Goal: Task Accomplishment & Management: Manage account settings

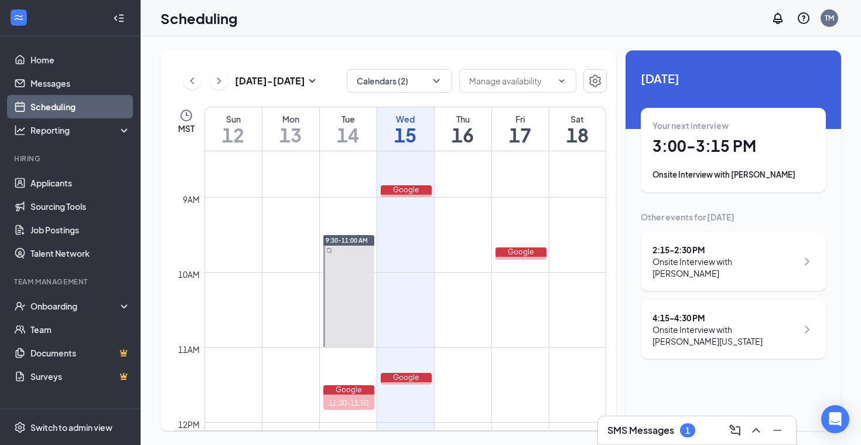
scroll to position [650, 0]
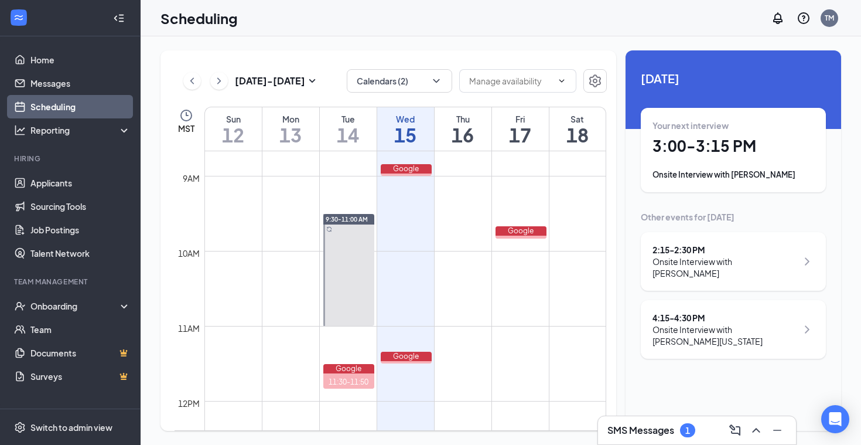
click at [672, 428] on h3 "SMS Messages" at bounding box center [641, 430] width 67 height 13
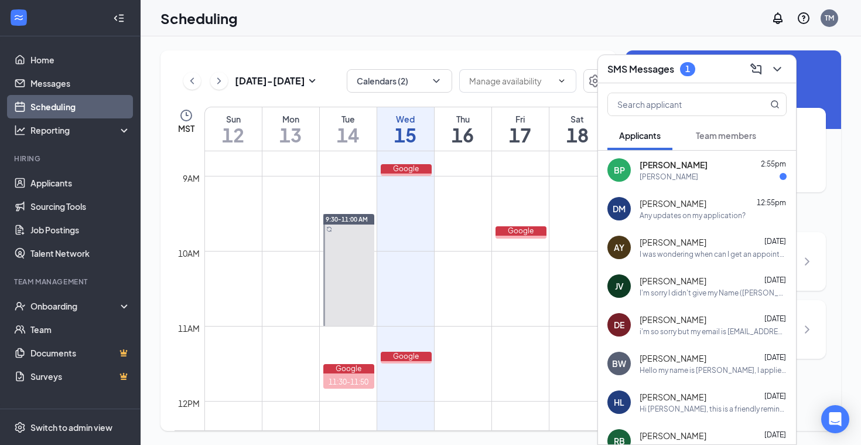
click at [696, 188] on div "BP [PERSON_NAME] 2:55pm [PERSON_NAME]" at bounding box center [697, 170] width 198 height 39
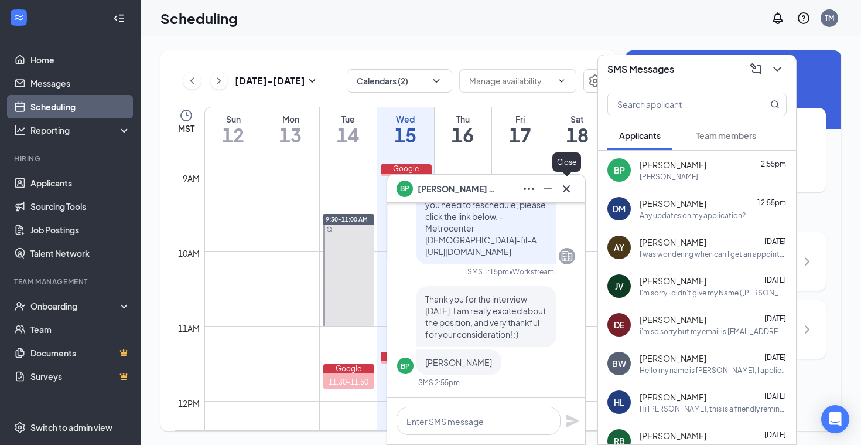
click at [569, 186] on icon "Cross" at bounding box center [566, 188] width 7 height 7
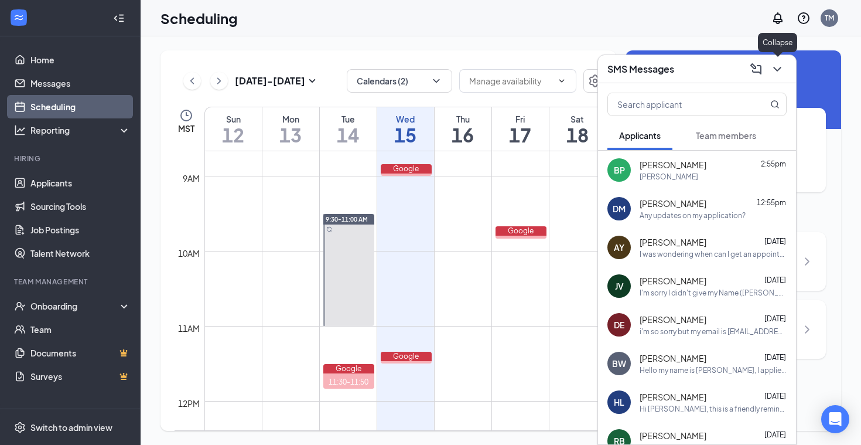
click at [777, 70] on icon "ChevronDown" at bounding box center [777, 69] width 8 height 5
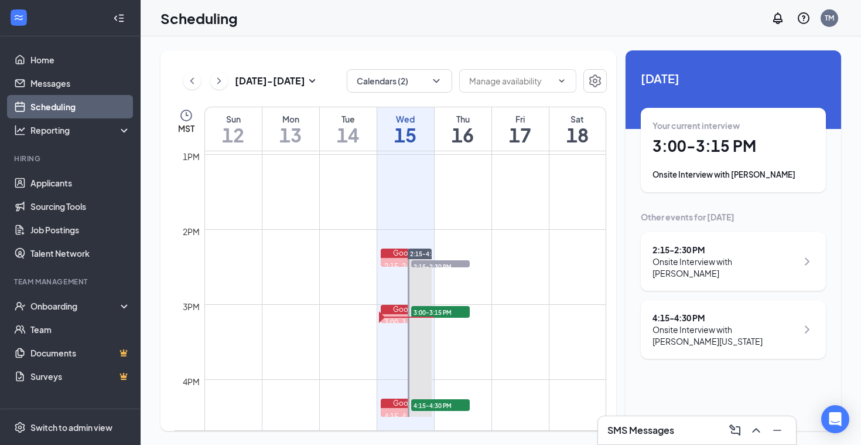
scroll to position [997, 0]
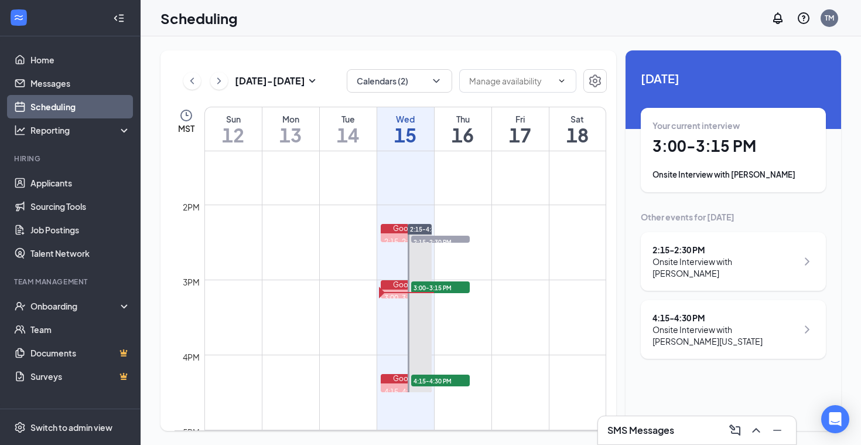
click at [721, 174] on div "Onsite Interview with [PERSON_NAME]" at bounding box center [734, 175] width 162 height 12
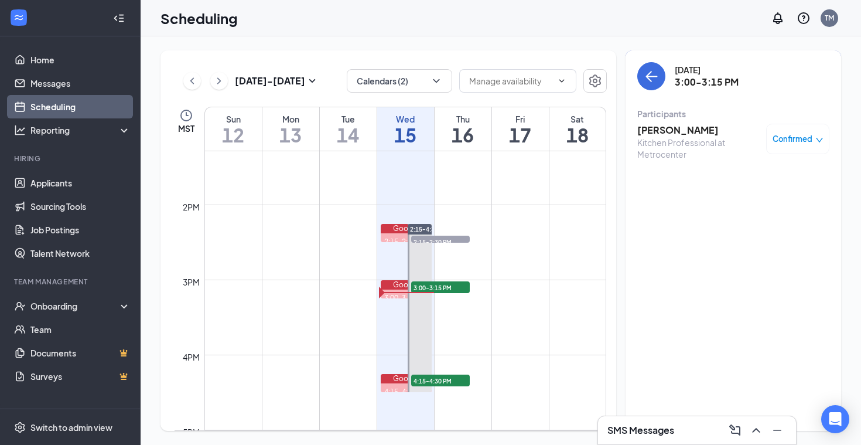
click at [817, 139] on icon "down" at bounding box center [819, 140] width 7 height 5
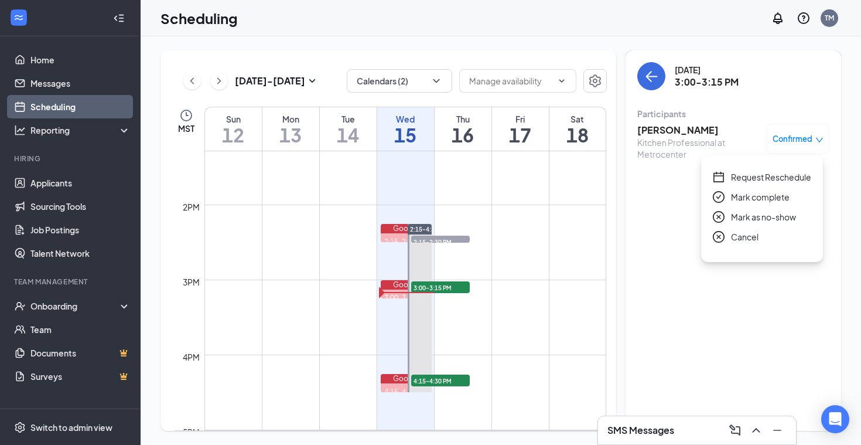
click at [769, 218] on span "Mark as no-show" at bounding box center [763, 216] width 65 height 13
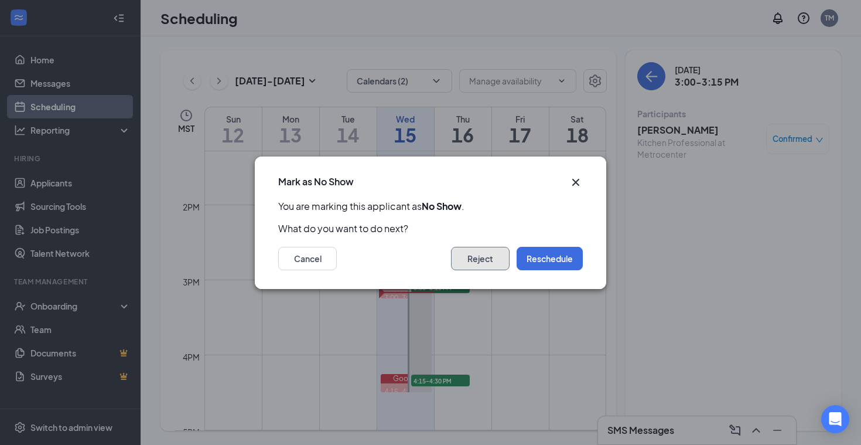
click at [499, 260] on button "Reject" at bounding box center [480, 258] width 59 height 23
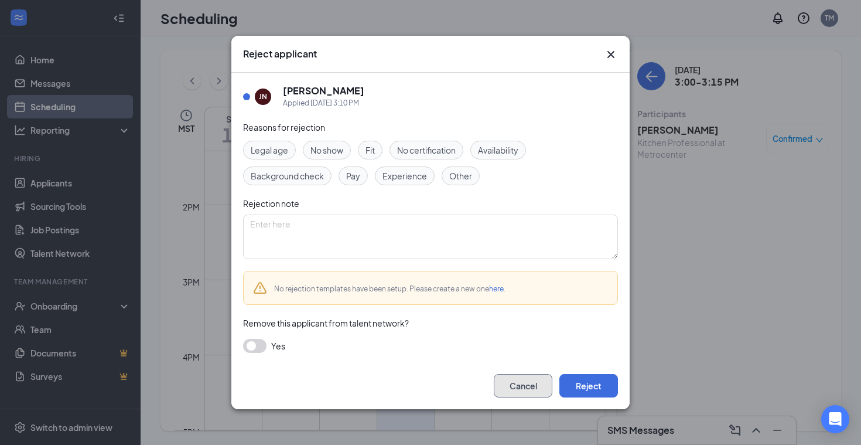
click at [529, 387] on button "Cancel" at bounding box center [523, 385] width 59 height 23
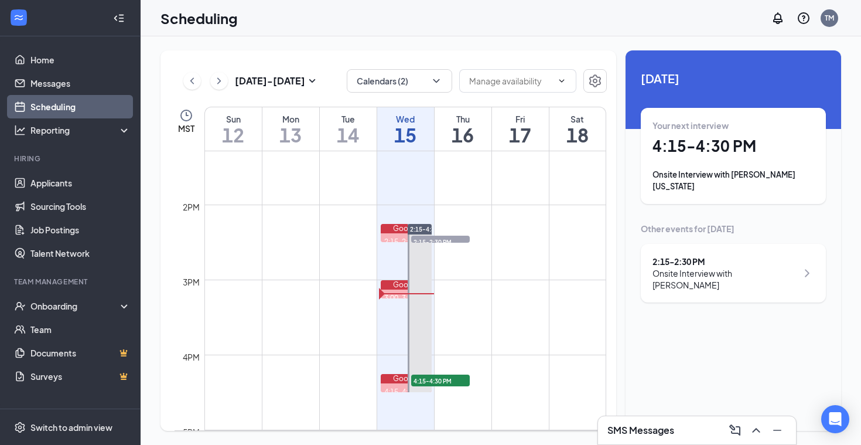
click at [681, 435] on div "SMS Messages" at bounding box center [697, 430] width 179 height 19
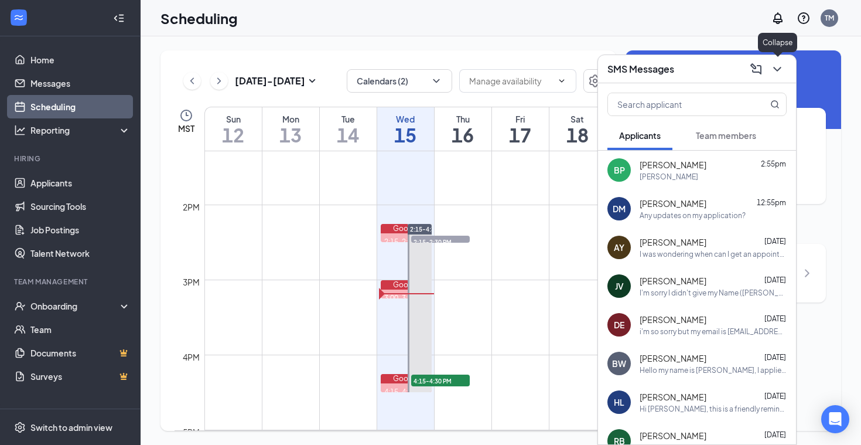
click at [778, 70] on icon "ChevronDown" at bounding box center [777, 69] width 8 height 5
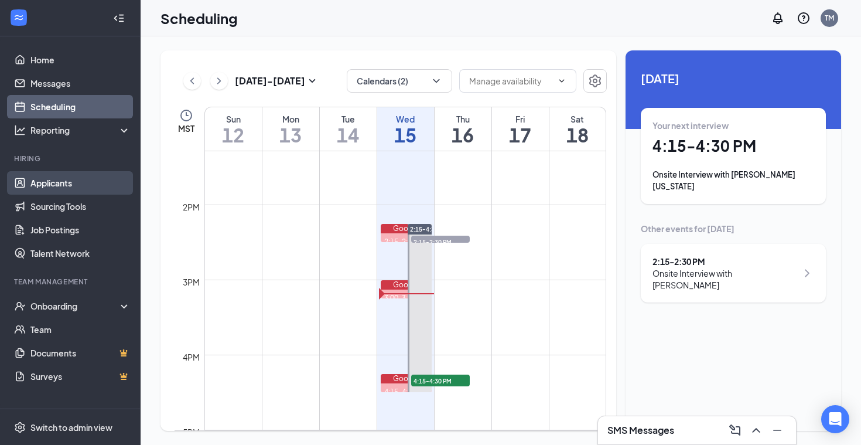
click at [59, 182] on link "Applicants" at bounding box center [80, 182] width 100 height 23
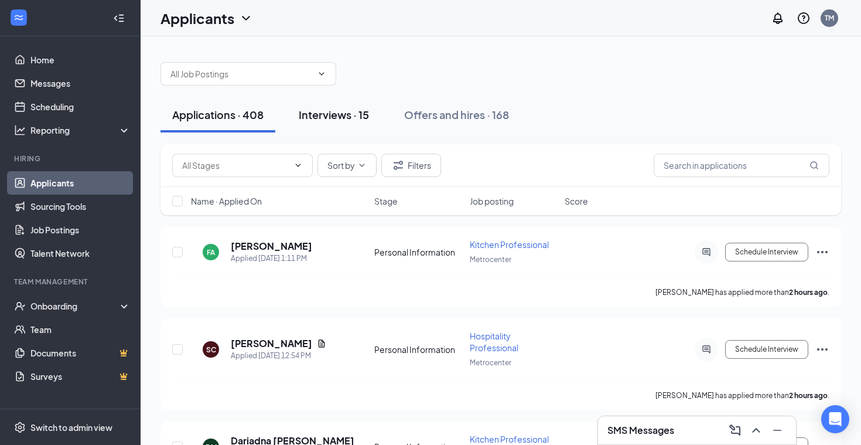
click at [336, 117] on div "Interviews · 15" at bounding box center [334, 114] width 70 height 15
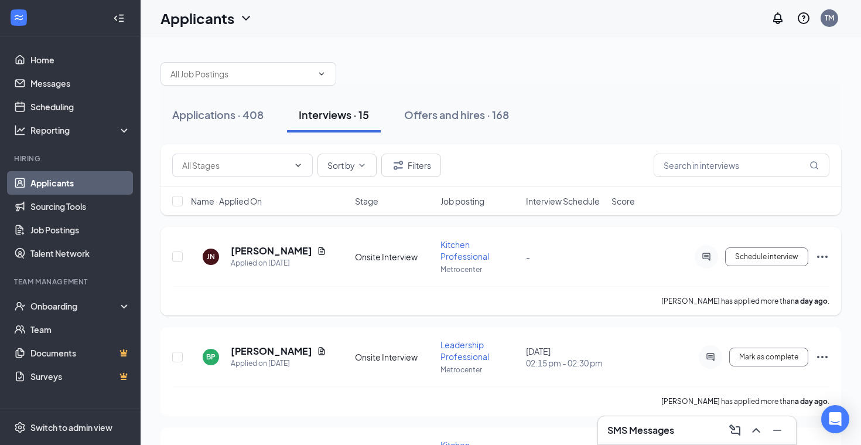
click at [820, 257] on icon "Ellipses" at bounding box center [823, 257] width 14 height 14
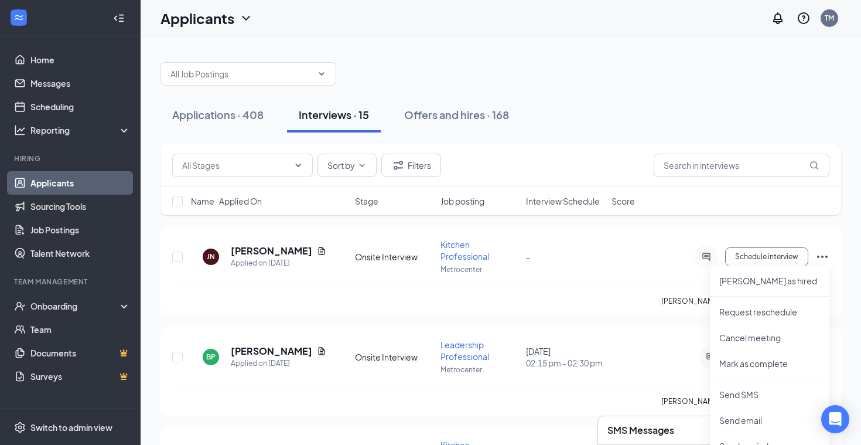
click at [683, 104] on div "Applications · 408 Interviews · 15 Offers and hires · 168" at bounding box center [501, 114] width 681 height 35
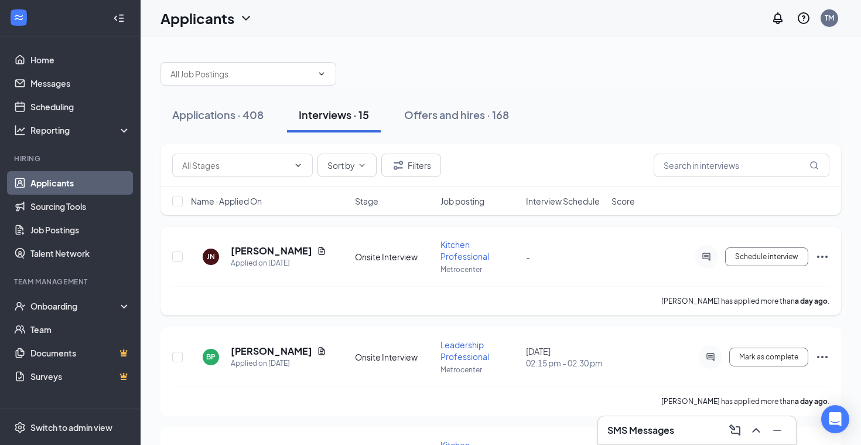
click at [830, 254] on div "[PERSON_NAME] Jaxson [PERSON_NAME] Applied on [DATE] Onsite Interview Kitchen P…" at bounding box center [501, 271] width 681 height 88
click at [829, 254] on icon "Ellipses" at bounding box center [823, 257] width 14 height 14
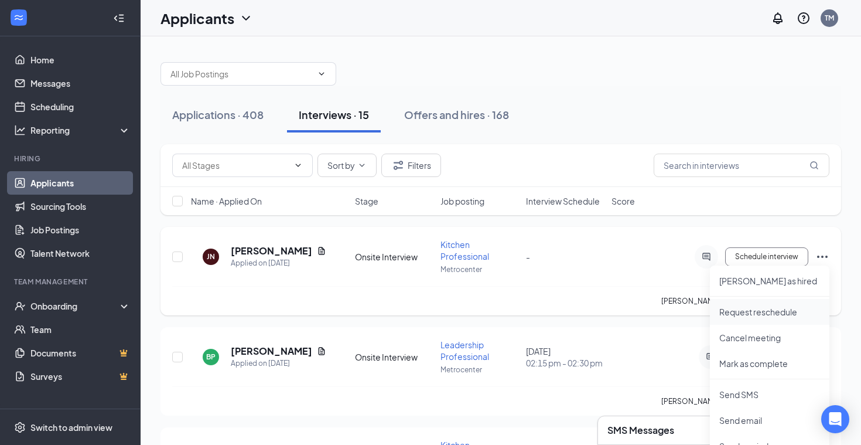
click at [735, 316] on p "Request reschedule" at bounding box center [770, 312] width 101 height 12
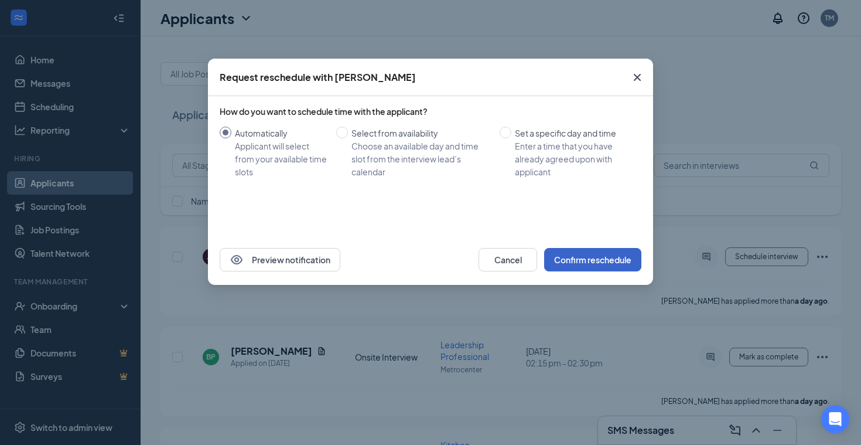
click at [592, 257] on button "Confirm reschedule" at bounding box center [592, 259] width 97 height 23
